Goal: Use online tool/utility

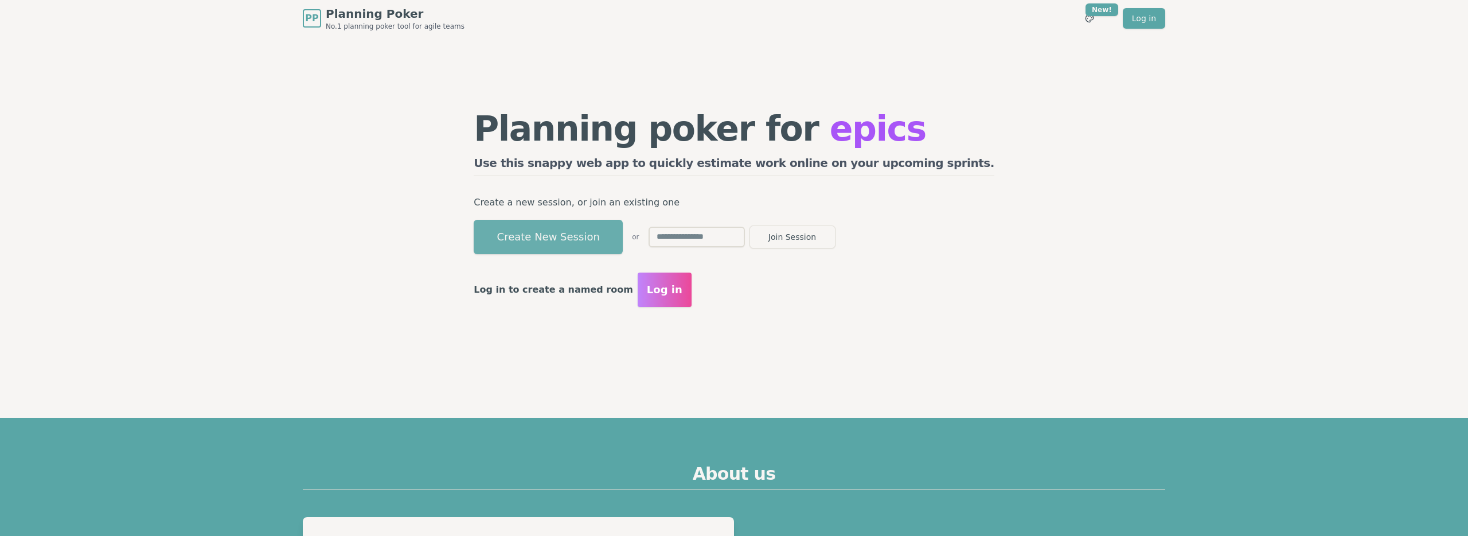
click at [623, 239] on button "Create New Session" at bounding box center [548, 237] width 149 height 34
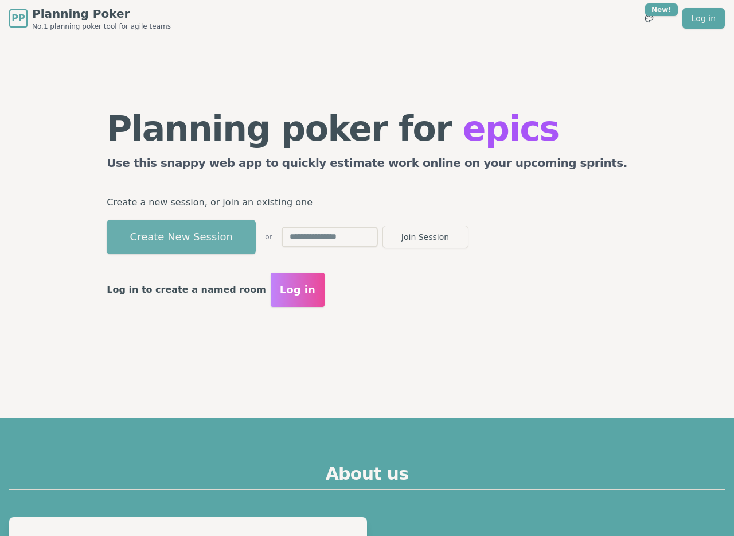
click at [232, 232] on button "Create New Session" at bounding box center [181, 237] width 149 height 34
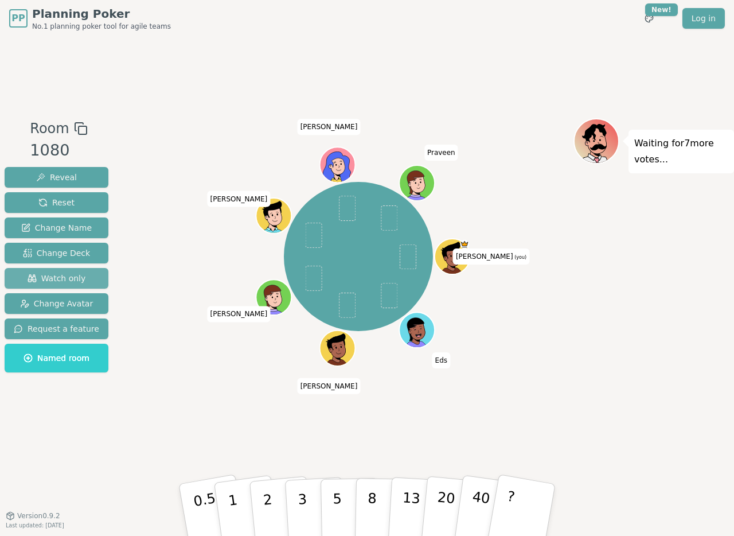
click at [61, 278] on span "Watch only" at bounding box center [57, 277] width 58 height 11
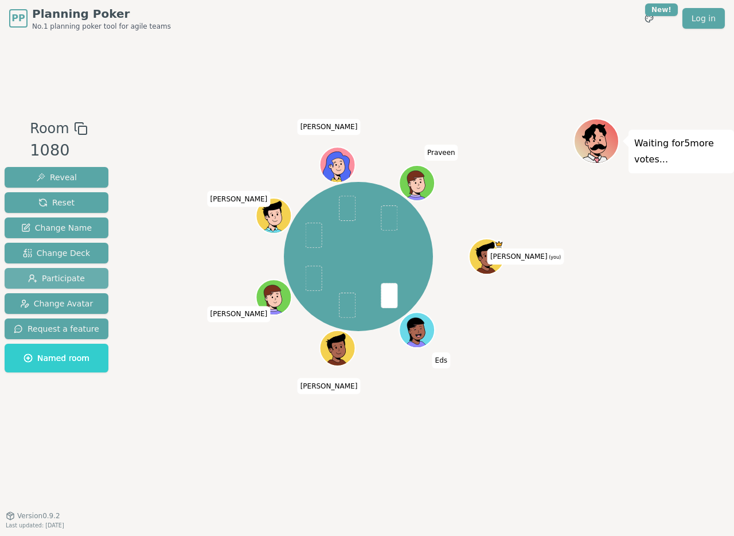
click at [55, 278] on span "Participate" at bounding box center [56, 277] width 57 height 11
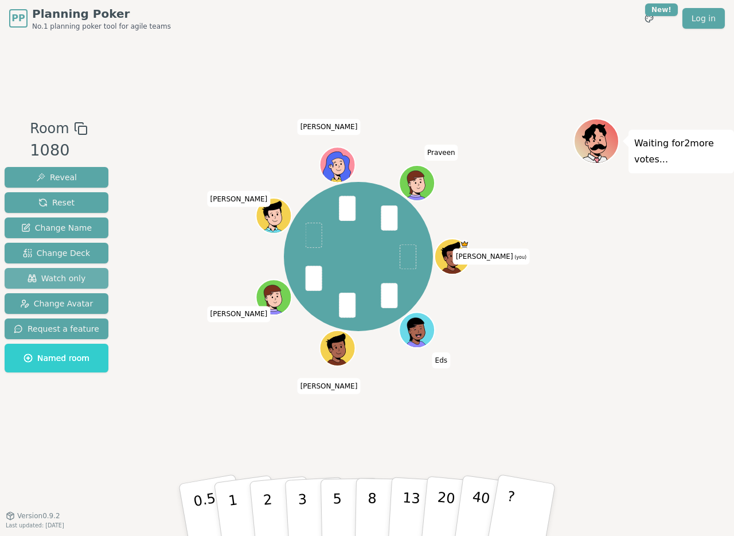
click at [55, 278] on span "Watch only" at bounding box center [57, 277] width 58 height 11
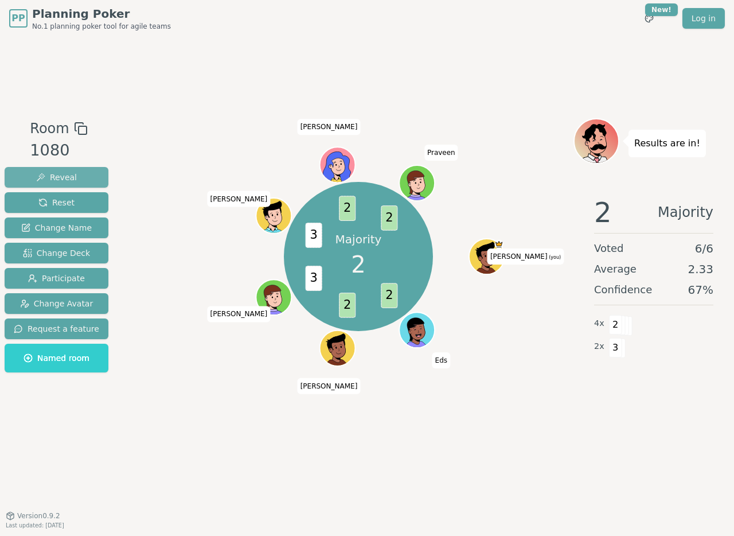
click at [70, 177] on span "Reveal" at bounding box center [56, 176] width 41 height 11
click at [65, 207] on span "Reset" at bounding box center [56, 202] width 36 height 11
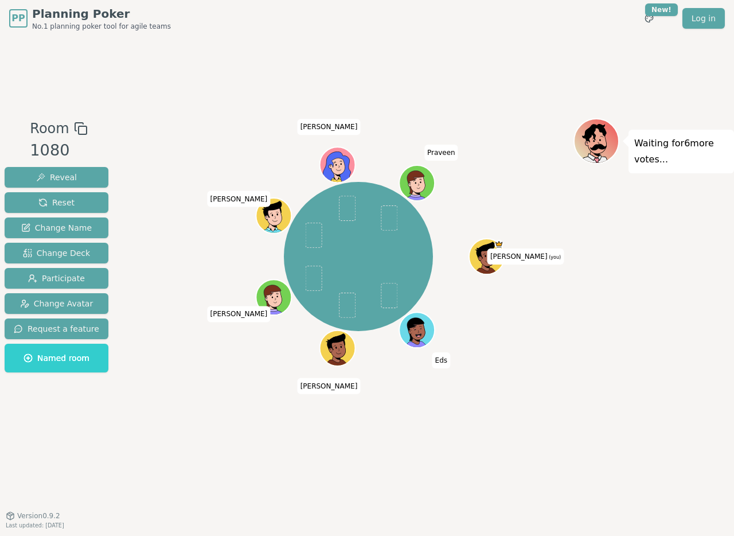
click at [152, 134] on div at bounding box center [358, 128] width 430 height 21
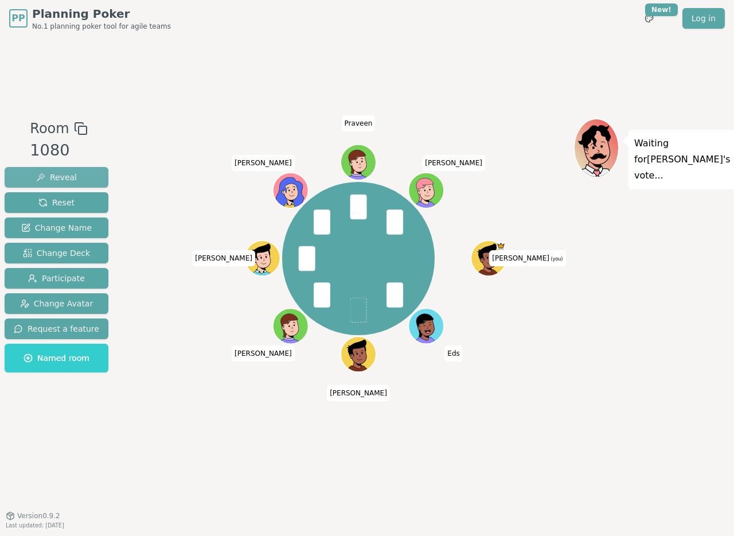
click at [58, 177] on span "Reveal" at bounding box center [56, 176] width 41 height 11
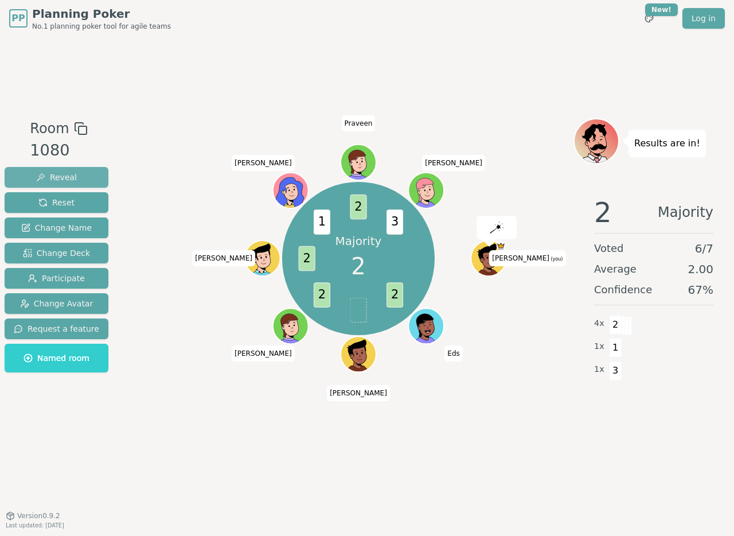
click at [53, 178] on span "Reveal" at bounding box center [56, 176] width 41 height 11
click at [58, 201] on span "Reset" at bounding box center [56, 202] width 36 height 11
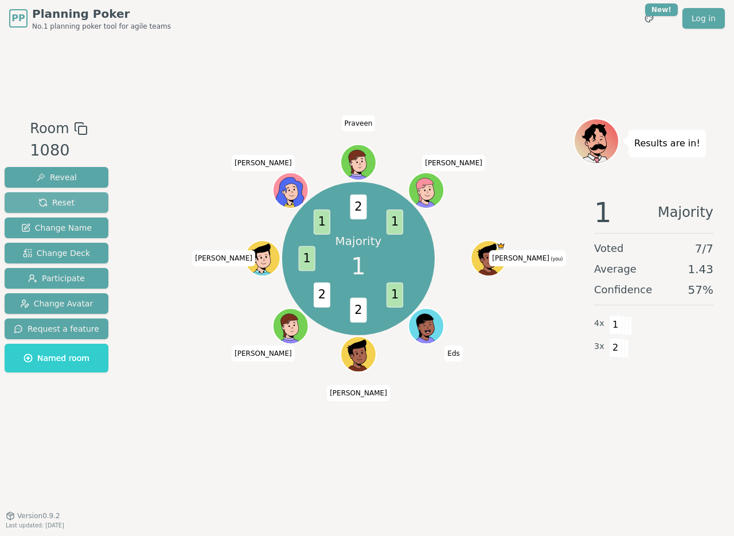
click at [58, 204] on span "Reset" at bounding box center [56, 202] width 36 height 11
click at [63, 201] on span "Reset" at bounding box center [56, 202] width 36 height 11
click at [71, 210] on button "Reset" at bounding box center [57, 202] width 104 height 21
click at [75, 201] on button "Reset" at bounding box center [57, 202] width 104 height 21
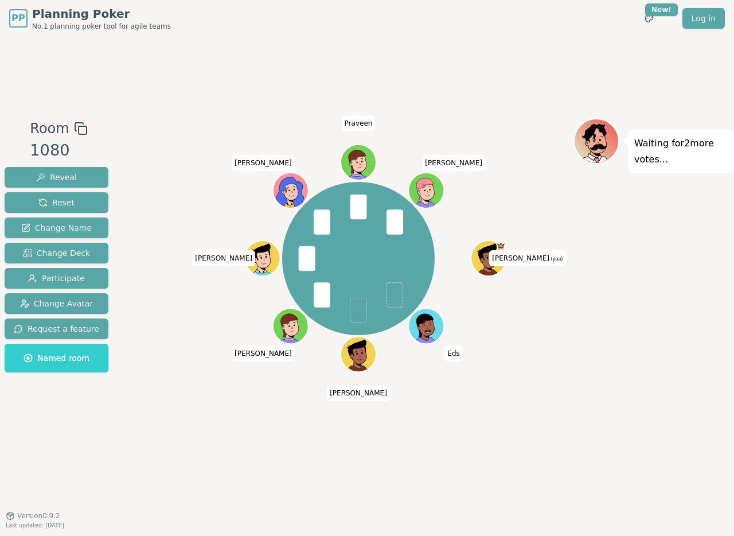
click at [115, 151] on div "Room 1080 Reveal Reset Change Name Change Deck Participate Change Avatar Reques…" at bounding box center [367, 275] width 734 height 315
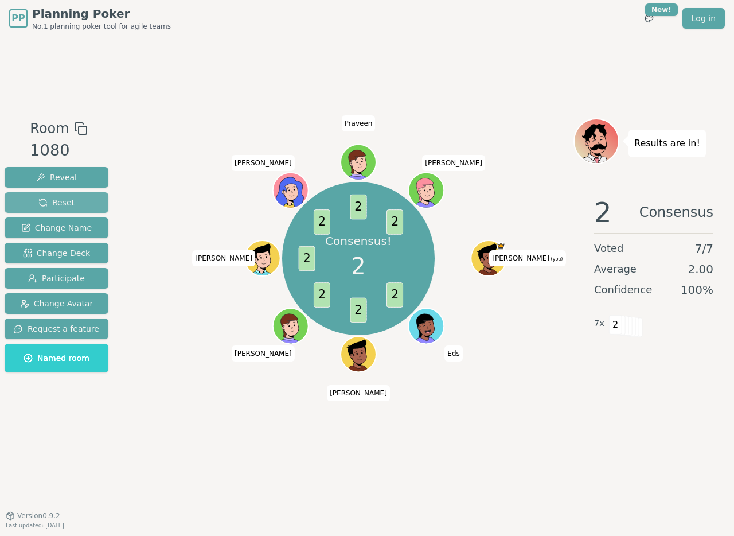
click at [57, 205] on span "Reset" at bounding box center [56, 202] width 36 height 11
click at [64, 200] on span "Reset" at bounding box center [56, 202] width 36 height 11
click at [48, 202] on span "Reset" at bounding box center [56, 202] width 36 height 11
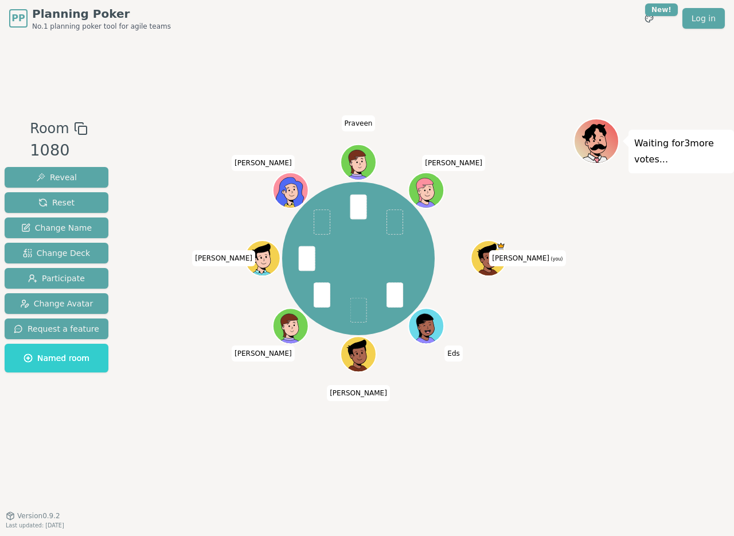
click at [159, 199] on div "[PERSON_NAME] (you) [PERSON_NAME] [PERSON_NAME] [PERSON_NAME] [PERSON_NAME]" at bounding box center [358, 258] width 430 height 239
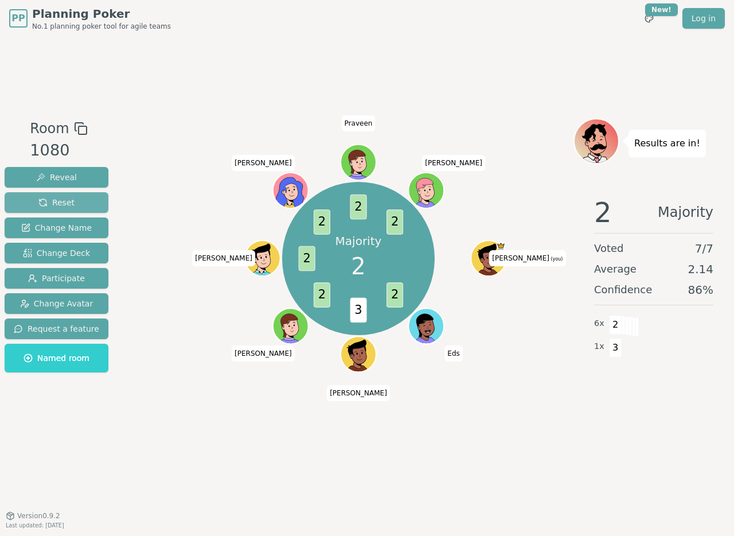
click at [66, 200] on span "Reset" at bounding box center [56, 202] width 36 height 11
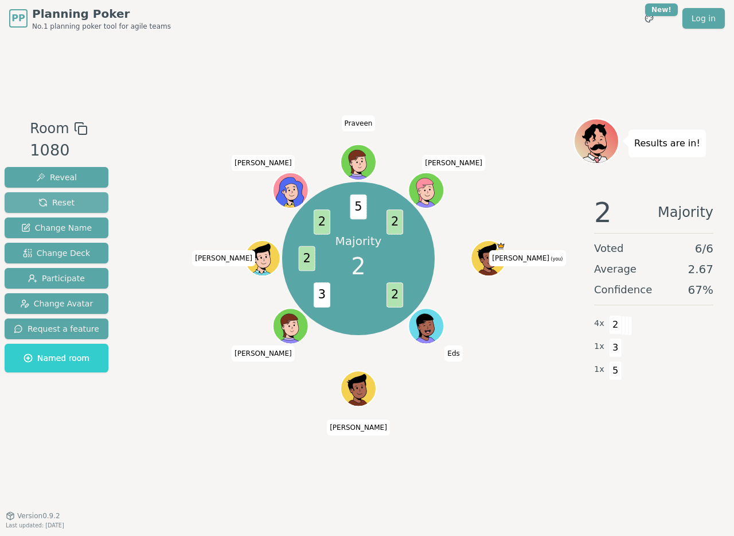
click at [53, 205] on span "Reset" at bounding box center [56, 202] width 36 height 11
click at [64, 197] on span "Reset" at bounding box center [56, 202] width 36 height 11
click at [56, 201] on span "Reset" at bounding box center [56, 202] width 36 height 11
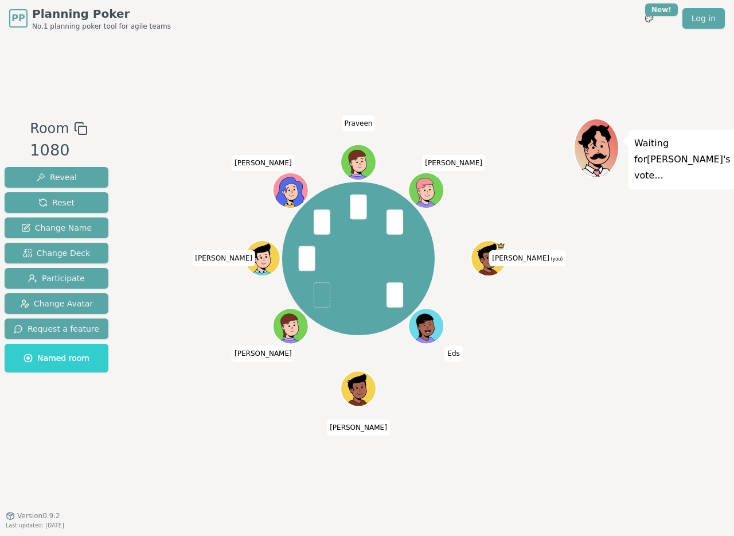
click at [211, 86] on div "Room 1080 Reveal Reset Change Name Change Deck Participate Change Avatar Reques…" at bounding box center [367, 276] width 734 height 478
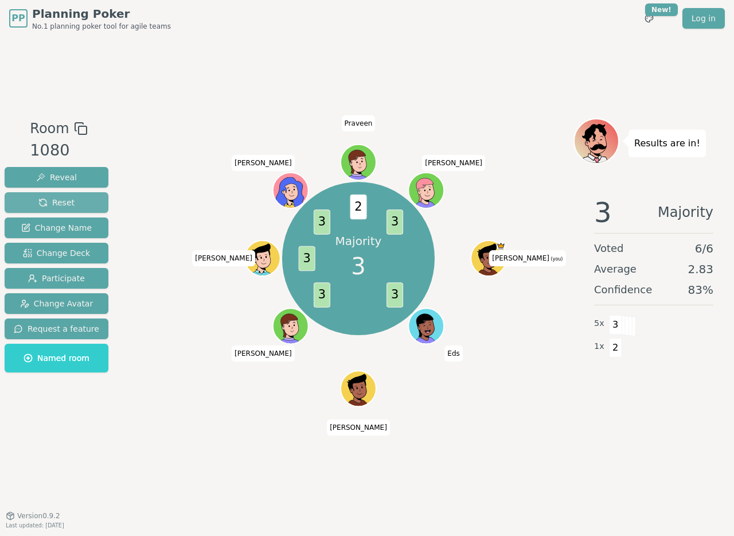
click at [53, 202] on span "Reset" at bounding box center [56, 202] width 36 height 11
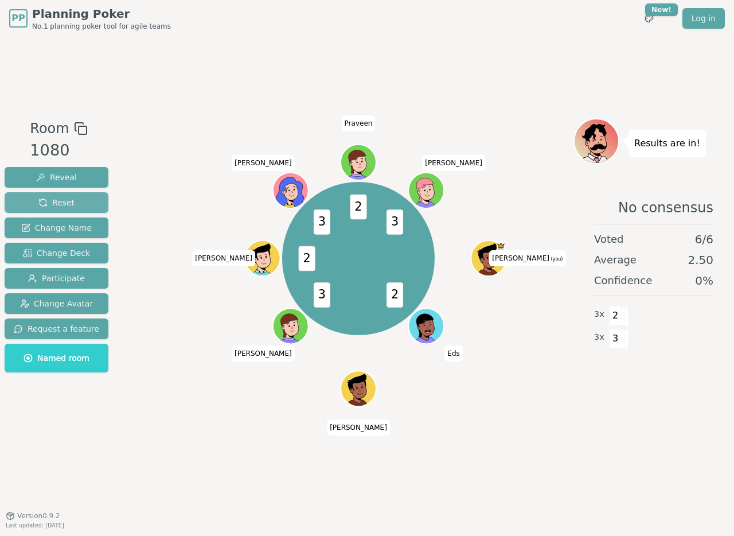
click at [63, 201] on span "Reset" at bounding box center [56, 202] width 36 height 11
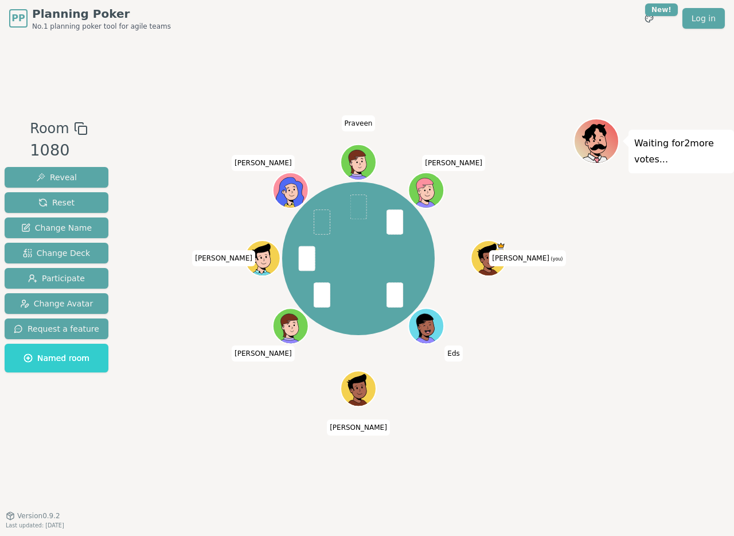
click at [140, 70] on div "Room 1080 Reveal Reset Change Name Change Deck Participate Change Avatar Reques…" at bounding box center [367, 276] width 734 height 478
